Goal: Task Accomplishment & Management: Manage account settings

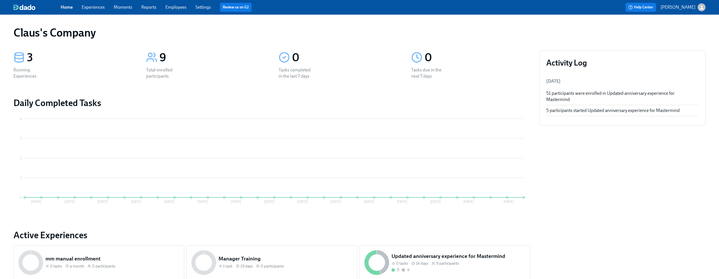
click at [126, 6] on link "Moments" at bounding box center [123, 6] width 19 height 5
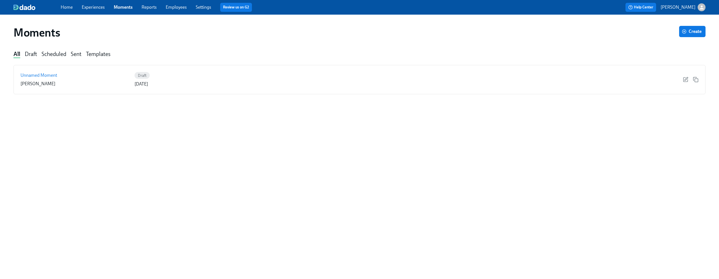
click at [103, 8] on link "Experiences" at bounding box center [93, 6] width 23 height 5
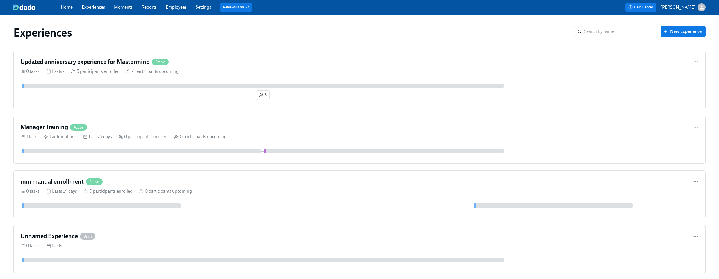
click at [700, 7] on icon "button" at bounding box center [702, 7] width 6 height 6
click at [680, 35] on span "Switch organization..." at bounding box center [674, 33] width 53 height 6
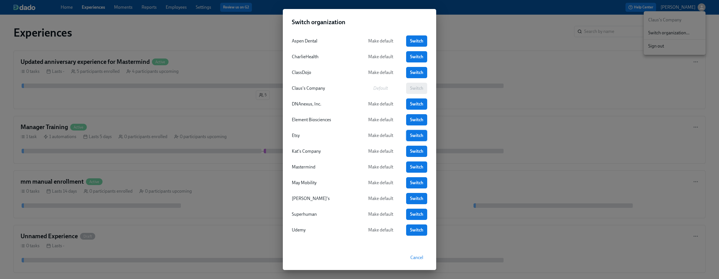
click at [412, 133] on span "Switch" at bounding box center [416, 136] width 13 height 6
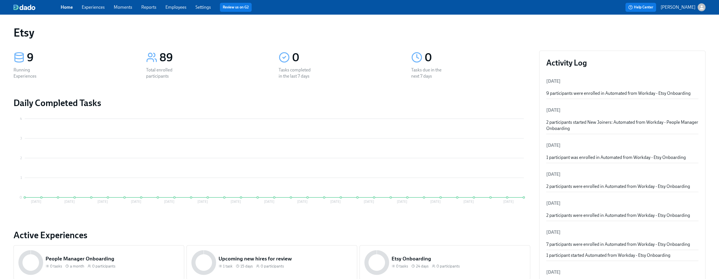
click at [103, 7] on link "Experiences" at bounding box center [93, 6] width 23 height 5
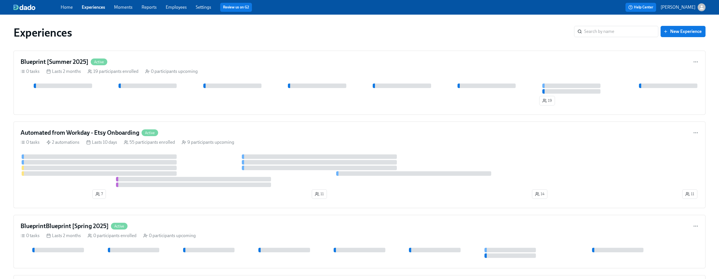
click at [169, 1] on div "Home Experiences Moments Reports Employees Settings Review us on G2 Help Center…" at bounding box center [359, 7] width 719 height 15
click at [173, 6] on link "Employees" at bounding box center [176, 6] width 21 height 5
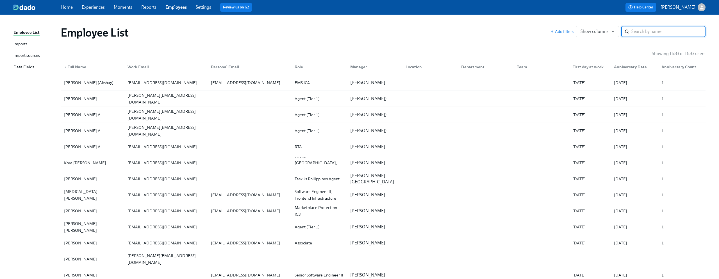
click at [654, 33] on input "search" at bounding box center [668, 31] width 74 height 11
click at [677, 32] on input "search" at bounding box center [668, 31] width 74 height 11
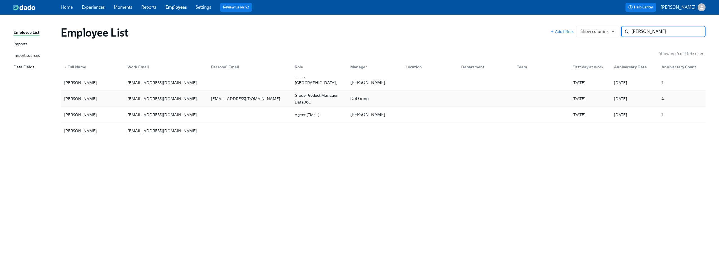
type input "juan"
click at [181, 104] on div "[PERSON_NAME] [EMAIL_ADDRESS][DOMAIN_NAME] [EMAIL_ADDRESS][DOMAIN_NAME] Group P…" at bounding box center [383, 99] width 645 height 16
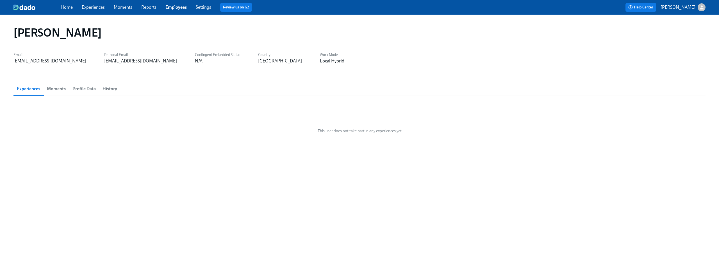
click at [85, 86] on span "Profile Data" at bounding box center [83, 89] width 23 height 8
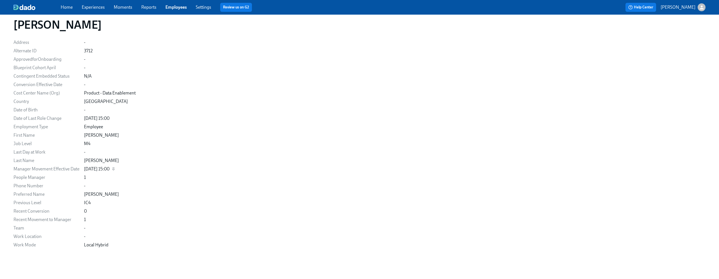
scroll to position [131, 0]
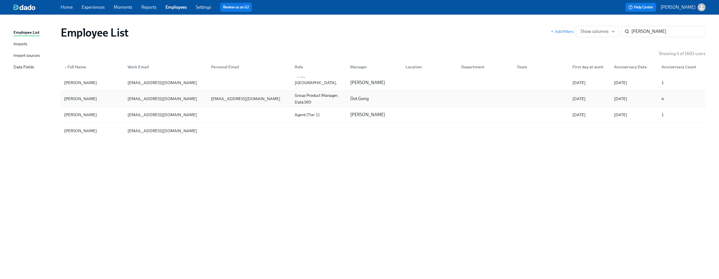
click at [86, 98] on div "[PERSON_NAME]" at bounding box center [80, 98] width 37 height 7
click at [21, 41] on div "Imports" at bounding box center [20, 44] width 14 height 7
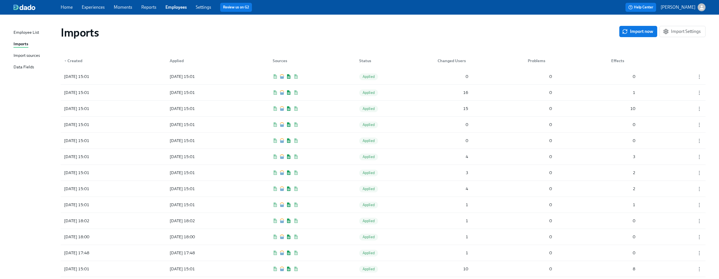
click at [25, 64] on div "Data Fields" at bounding box center [23, 67] width 21 height 7
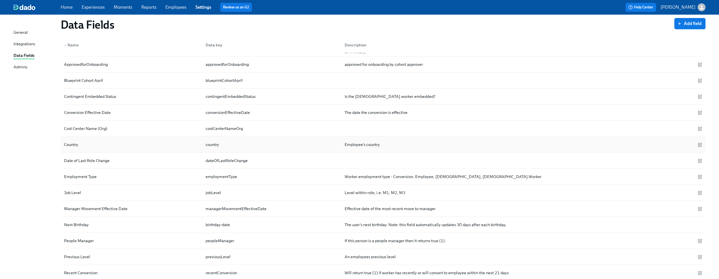
scroll to position [44, 0]
click at [15, 30] on div "General" at bounding box center [20, 32] width 14 height 7
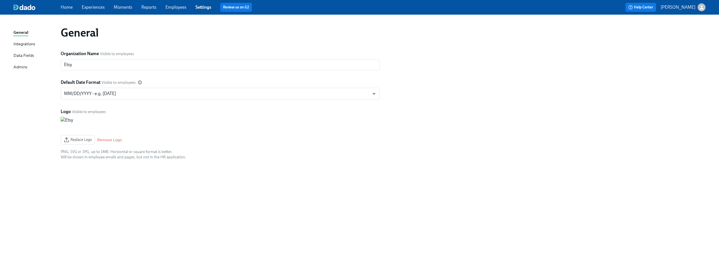
click at [180, 8] on link "Employees" at bounding box center [175, 6] width 21 height 5
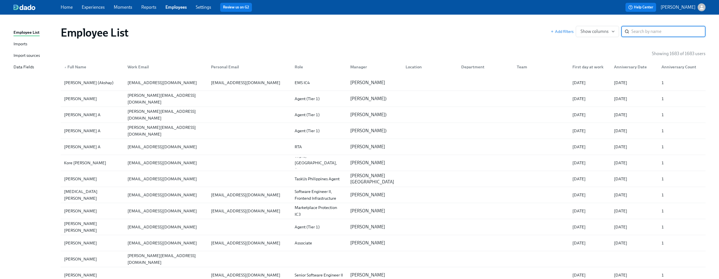
click at [92, 8] on link "Experiences" at bounding box center [93, 6] width 23 height 5
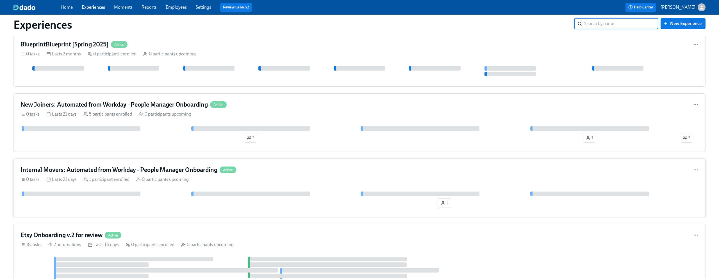
scroll to position [188, 0]
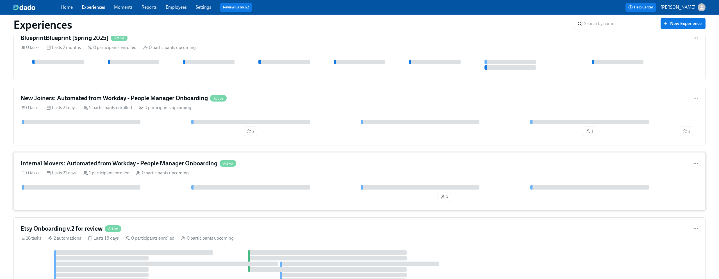
click at [286, 163] on div "Internal Movers: Automated from Workday - People Manager Onboarding Active" at bounding box center [360, 163] width 678 height 8
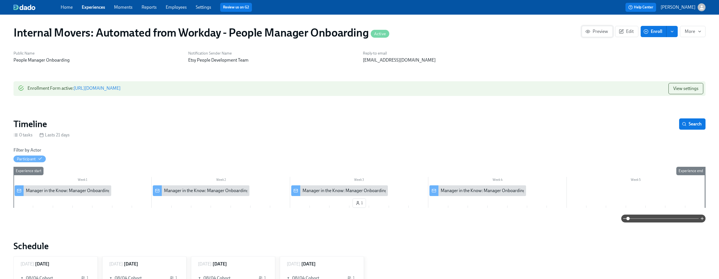
click at [595, 31] on span "Preview" at bounding box center [597, 32] width 22 height 6
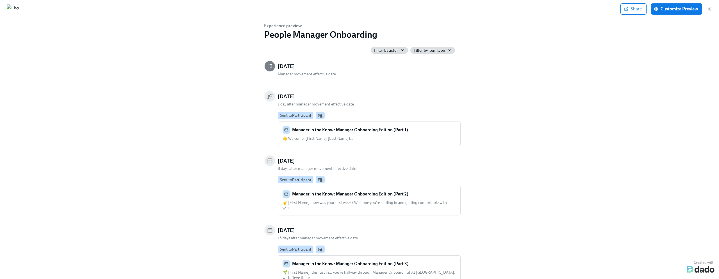
click at [708, 7] on icon "button" at bounding box center [710, 9] width 6 height 6
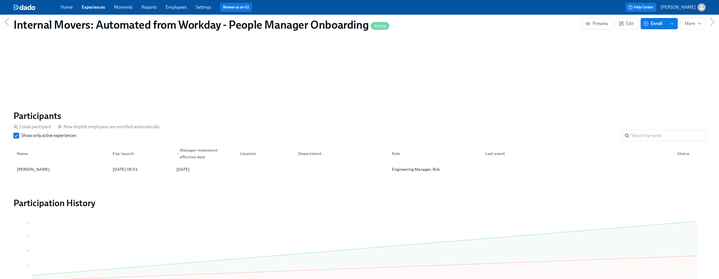
scroll to position [321, 0]
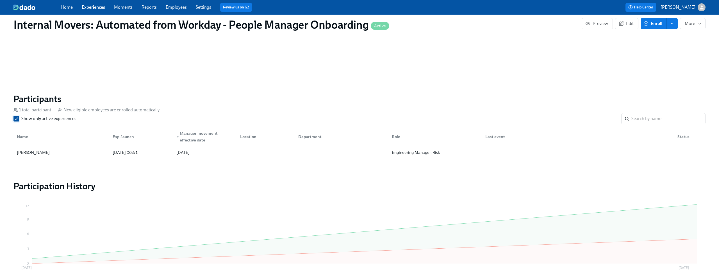
click at [18, 120] on input "Show only active experiences" at bounding box center [16, 118] width 5 height 5
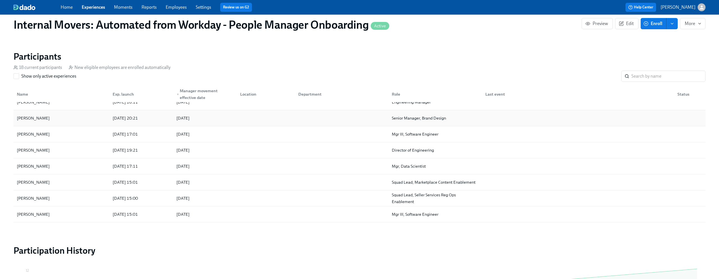
scroll to position [0, 0]
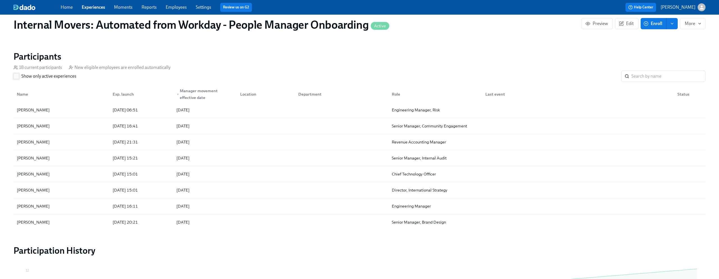
click at [18, 76] on input "Show only active experiences" at bounding box center [16, 76] width 5 height 5
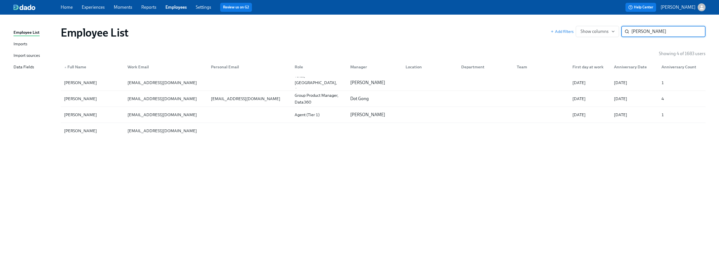
click at [636, 31] on input "[PERSON_NAME]" at bounding box center [668, 31] width 74 height 11
type input "emma nathan"
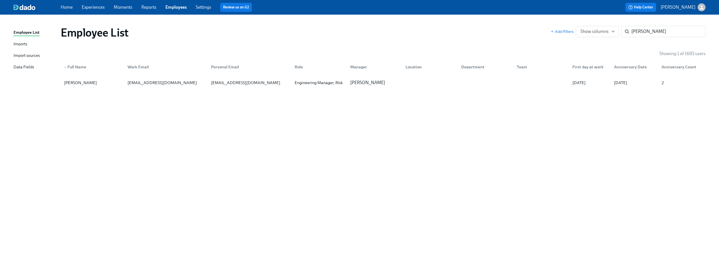
click at [137, 117] on div "Employee List Add filters Show columns emma nathan ​ Showing 1 of 1683 users ▲ …" at bounding box center [359, 143] width 692 height 244
click at [97, 10] on span "Experiences" at bounding box center [93, 7] width 23 height 6
click at [97, 8] on link "Experiences" at bounding box center [93, 6] width 23 height 5
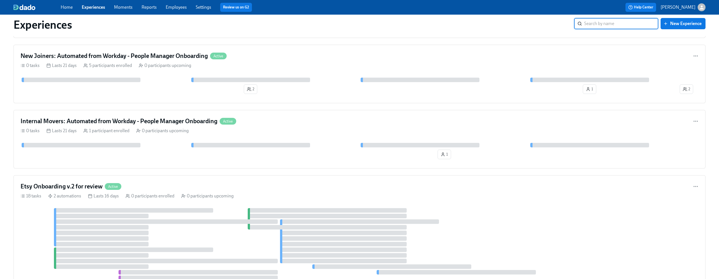
scroll to position [232, 0]
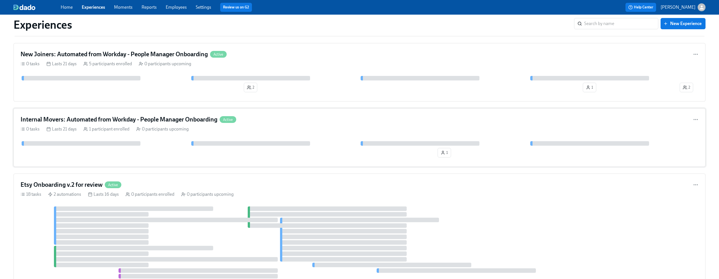
click at [269, 124] on div "Internal Movers: Automated from Workday - People Manager Onboarding Active 0 ta…" at bounding box center [359, 137] width 692 height 58
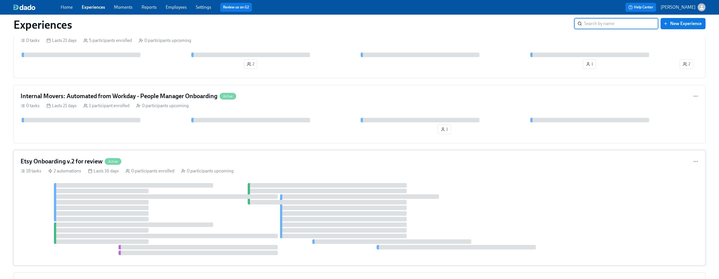
scroll to position [245, 0]
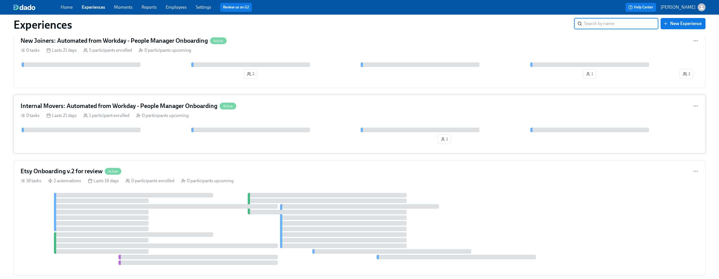
click at [202, 120] on div "Internal Movers: Automated from Workday - People Manager Onboarding Active 0 ta…" at bounding box center [359, 124] width 692 height 58
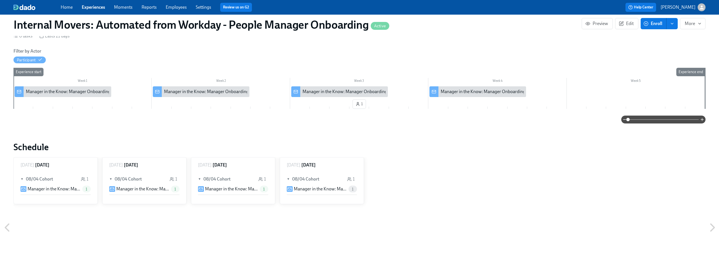
scroll to position [135, 0]
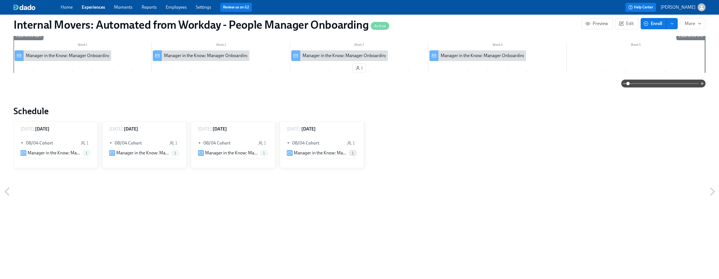
click at [54, 154] on p "Manager in the Know: Manager Onboarding Edition (Part 1)" at bounding box center [54, 153] width 53 height 6
click at [132, 153] on p "Manager in the Know: Manager Onboarding Edition (Part 2)" at bounding box center [142, 153] width 53 height 6
click at [211, 153] on p "Manager in the Know: Manager Onboarding Edition (Part 3)" at bounding box center [231, 153] width 53 height 6
click at [312, 151] on p "Manager in the Know: Manager Onboarding Edition (Part 4)" at bounding box center [320, 153] width 53 height 6
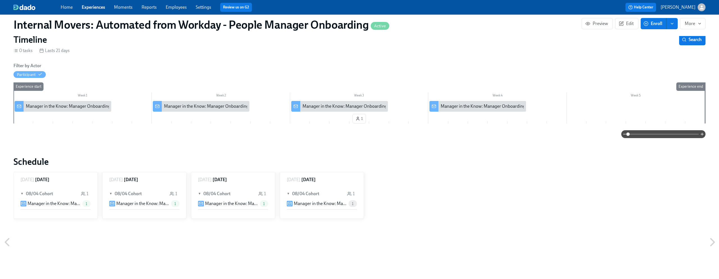
scroll to position [0, 0]
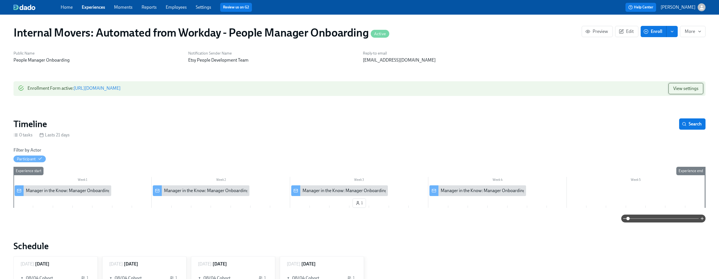
click at [677, 87] on span "View settings" at bounding box center [685, 89] width 25 height 6
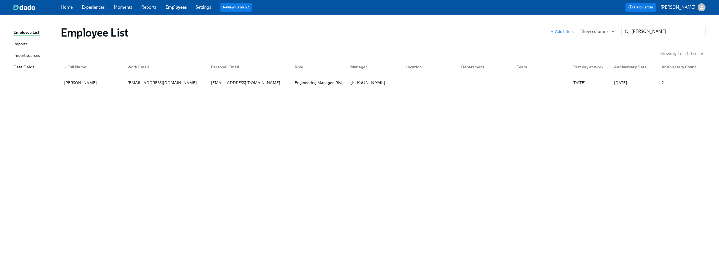
click at [95, 6] on link "Experiences" at bounding box center [93, 6] width 23 height 5
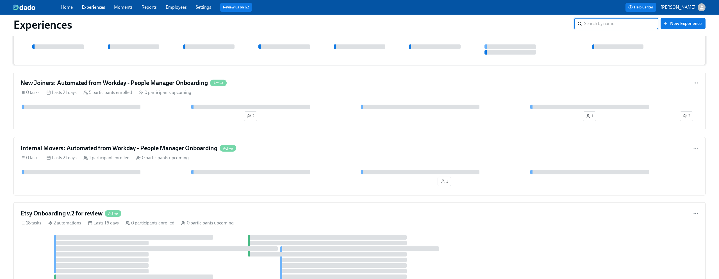
scroll to position [205, 0]
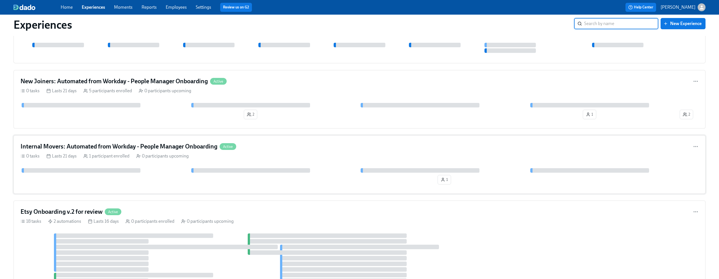
click at [252, 151] on div "Internal Movers: Automated from Workday - People Manager Onboarding Active 0 ta…" at bounding box center [359, 164] width 692 height 58
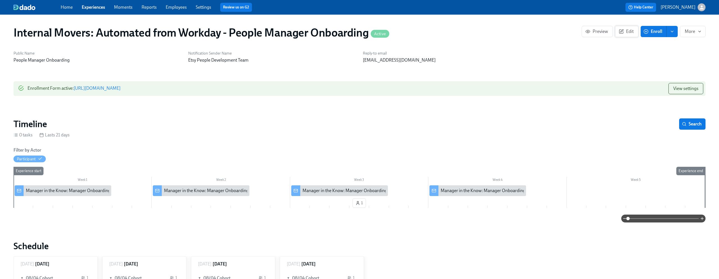
click at [630, 33] on span "Edit" at bounding box center [627, 32] width 14 height 6
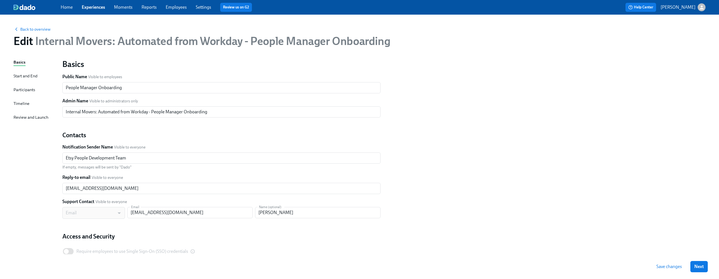
click at [21, 75] on div "Start and End" at bounding box center [25, 76] width 24 height 6
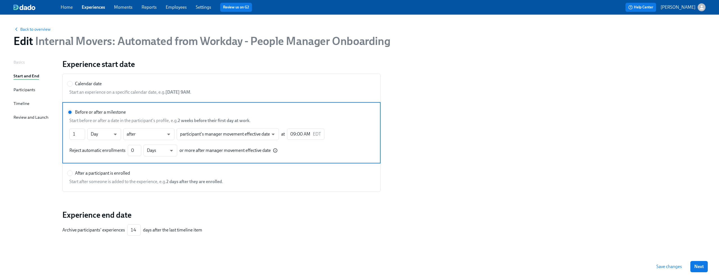
click at [22, 85] on div "Basics Start and End Participants Timeline Review and Launch" at bounding box center [34, 163] width 42 height 208
click at [21, 88] on div "Participants" at bounding box center [24, 90] width 22 height 6
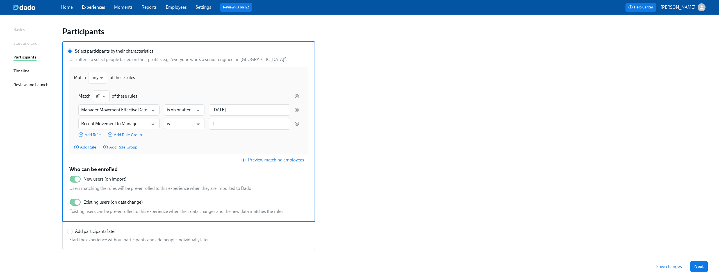
scroll to position [33, 0]
click at [22, 69] on div "Timeline" at bounding box center [21, 70] width 16 height 6
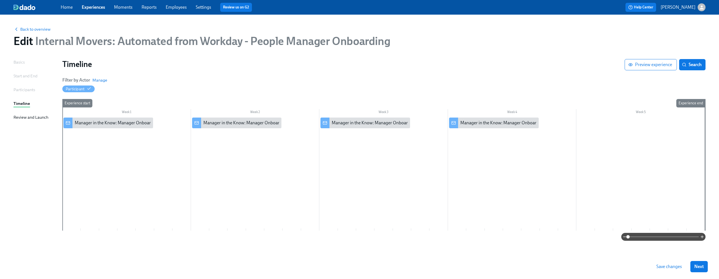
click at [20, 63] on div "Basics" at bounding box center [18, 62] width 11 height 6
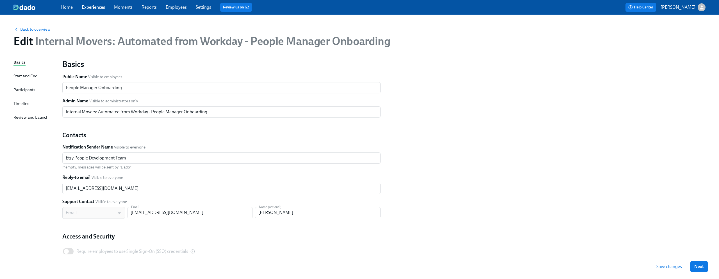
click at [170, 6] on link "Employees" at bounding box center [176, 6] width 21 height 5
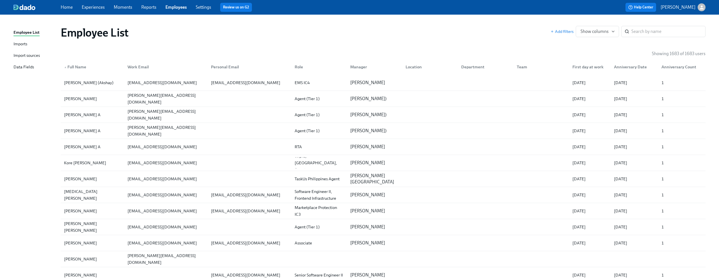
click at [15, 59] on div "Employee List Imports Import sources Data Fields" at bounding box center [36, 52] width 47 height 46
click at [19, 55] on div "Import sources" at bounding box center [26, 55] width 26 height 7
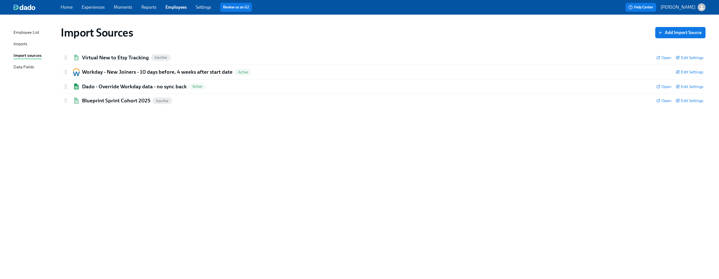
click at [26, 33] on div "Employee List" at bounding box center [26, 32] width 26 height 7
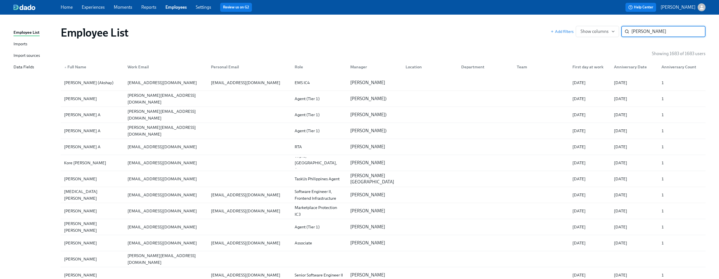
type input "[PERSON_NAME]"
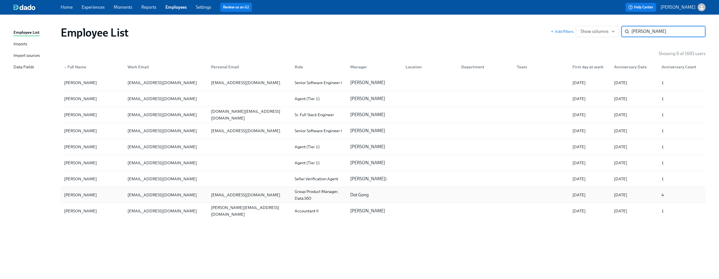
click at [165, 192] on div "[EMAIL_ADDRESS][DOMAIN_NAME]" at bounding box center [165, 194] width 84 height 11
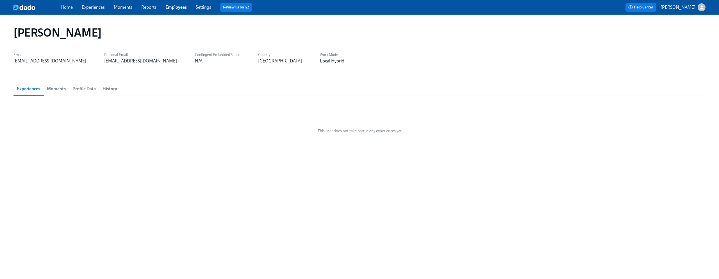
click at [63, 87] on span "Moments" at bounding box center [56, 89] width 19 height 8
click at [88, 89] on span "Profile Data" at bounding box center [83, 89] width 23 height 8
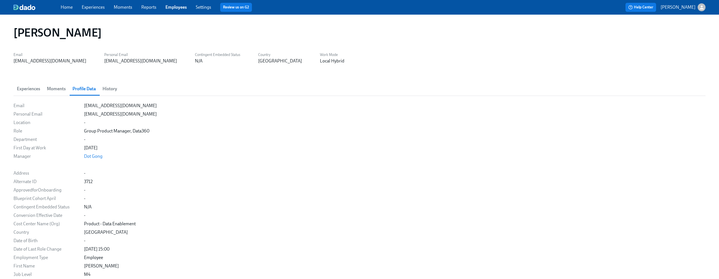
click at [112, 91] on span "History" at bounding box center [110, 89] width 15 height 8
